Goal: Information Seeking & Learning: Learn about a topic

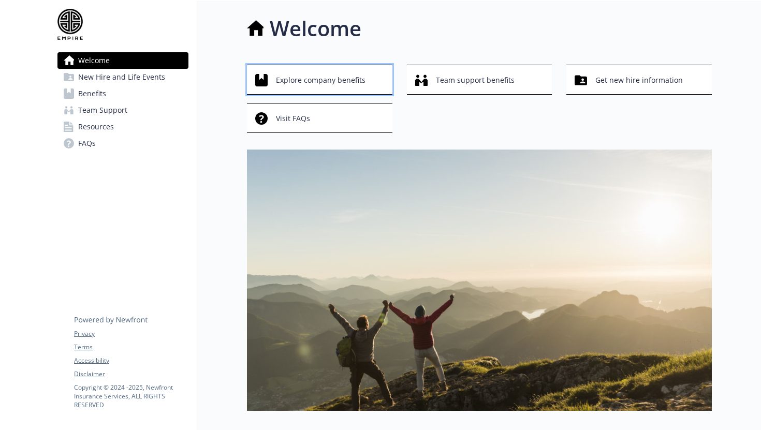
click at [358, 82] on span "Explore company benefits" at bounding box center [321, 80] width 90 height 20
